Goal: Task Accomplishment & Management: Use online tool/utility

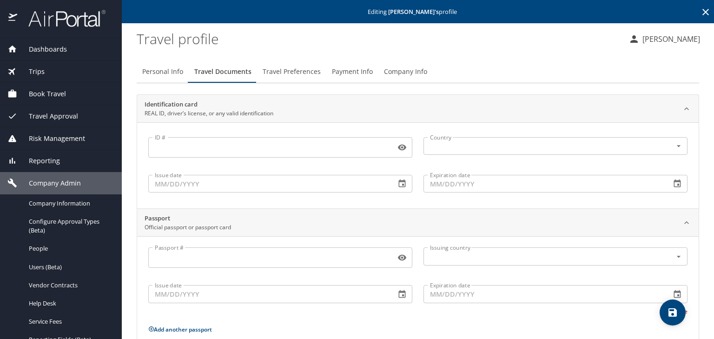
scroll to position [108, 0]
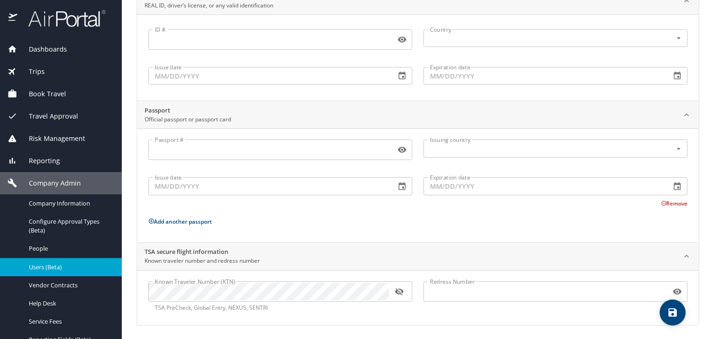
click at [35, 266] on span "Users (Beta)" at bounding box center [70, 267] width 82 height 9
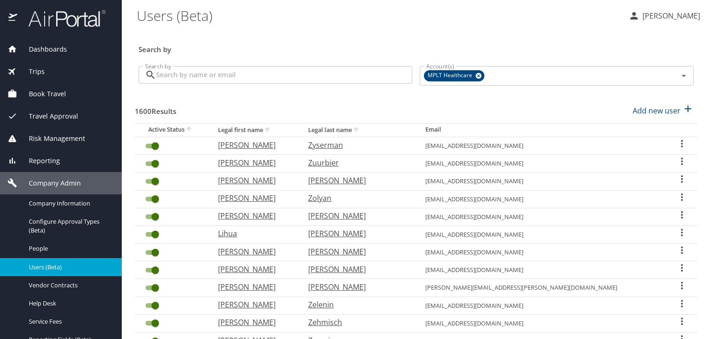
click at [166, 76] on input "Search by" at bounding box center [284, 75] width 256 height 18
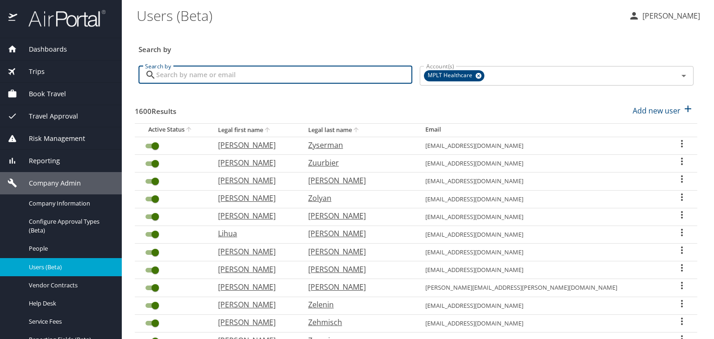
click at [53, 48] on span "Dashboards" at bounding box center [42, 49] width 50 height 10
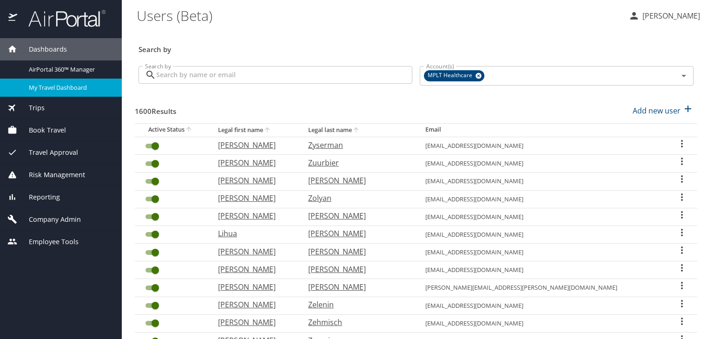
click at [53, 87] on span "My Travel Dashboard" at bounding box center [70, 87] width 82 height 9
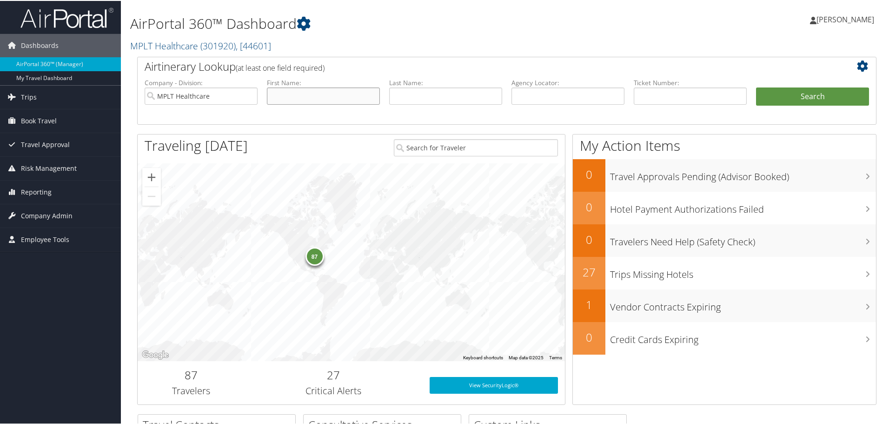
click at [275, 94] on input "text" at bounding box center [323, 95] width 113 height 17
type input "marc"
type input "arnkoff"
click at [800, 98] on button "Search" at bounding box center [812, 96] width 113 height 19
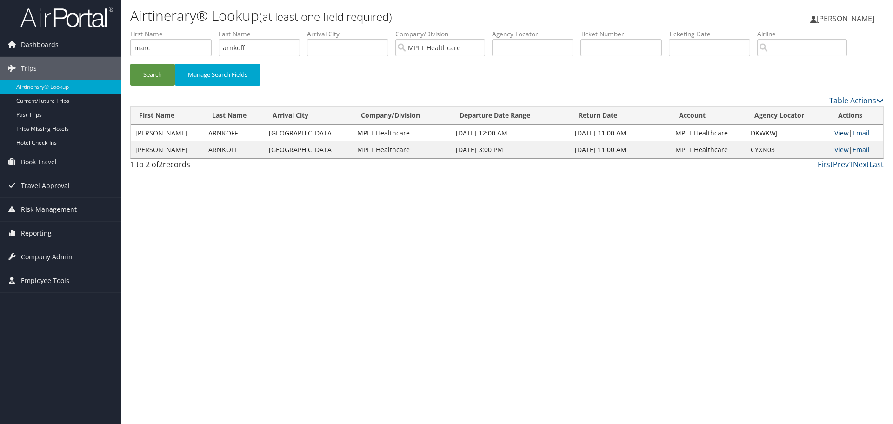
click at [840, 133] on link "View" at bounding box center [841, 132] width 14 height 9
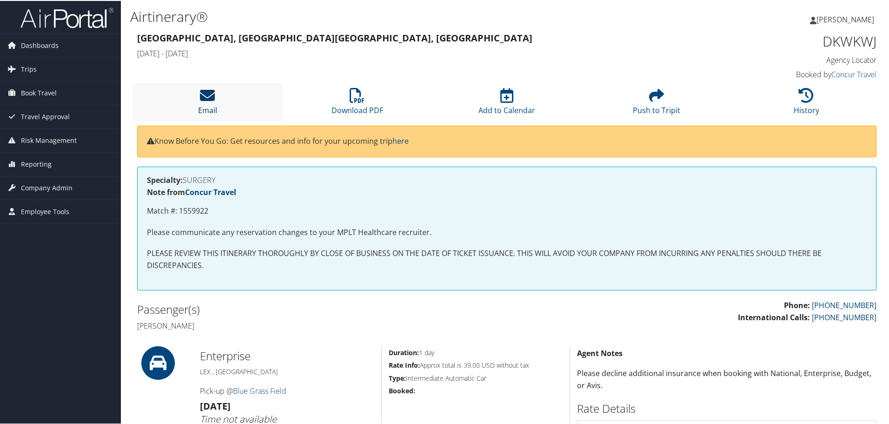
click at [203, 99] on icon at bounding box center [207, 94] width 15 height 15
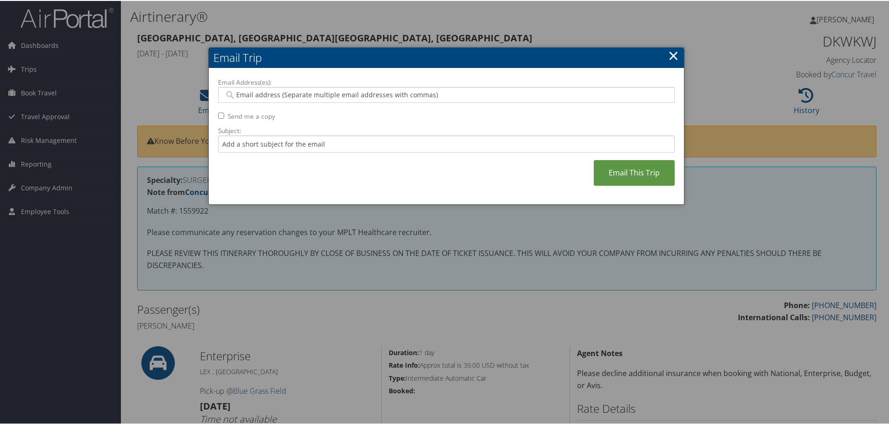
click at [270, 96] on input "Email Address(es):" at bounding box center [446, 93] width 444 height 9
type input "t"
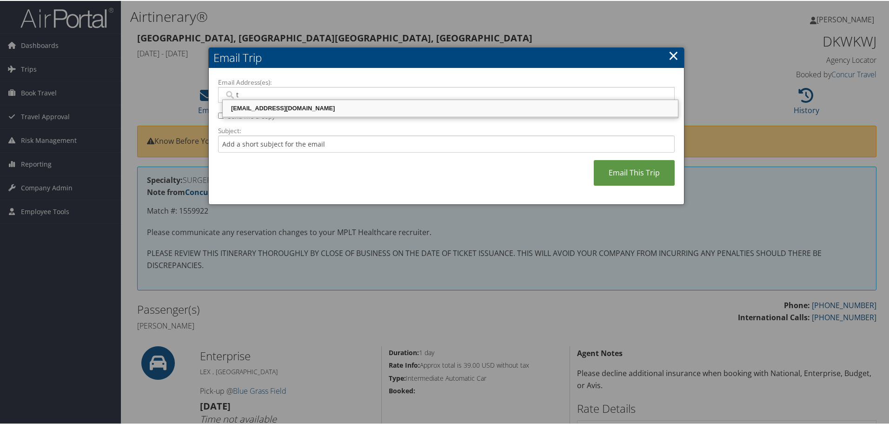
click at [258, 108] on div "travel@mplthealthcare.com" at bounding box center [450, 107] width 453 height 9
type input "travel@mplthealthcare.com"
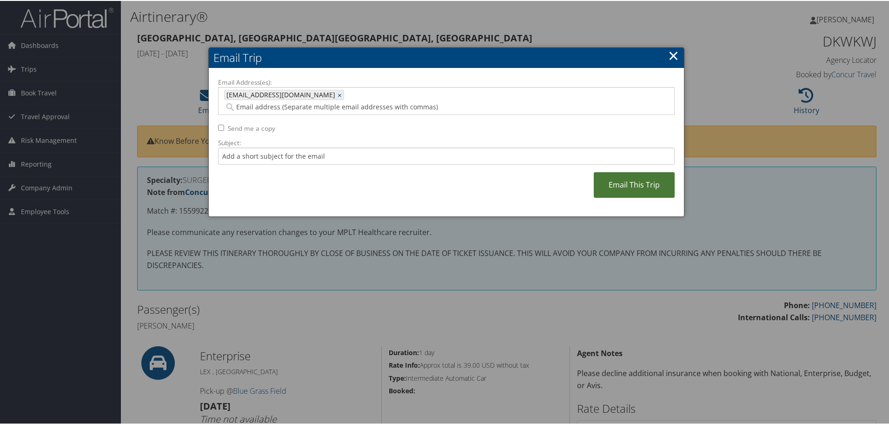
click at [622, 177] on link "Email This Trip" at bounding box center [634, 184] width 81 height 26
